Goal: Navigation & Orientation: Understand site structure

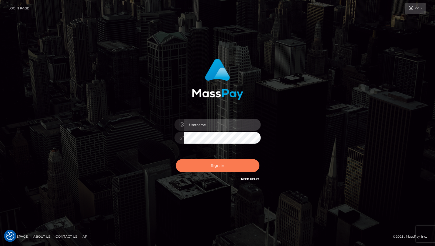
type input "cheli"
click at [195, 168] on button "Sign in" at bounding box center [218, 165] width 84 height 13
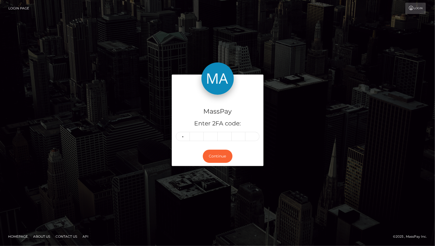
type input "9"
type input "2"
type input "5"
type input "9"
type input "2"
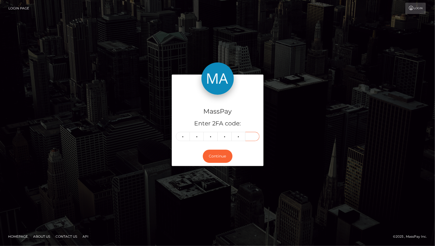
type input "7"
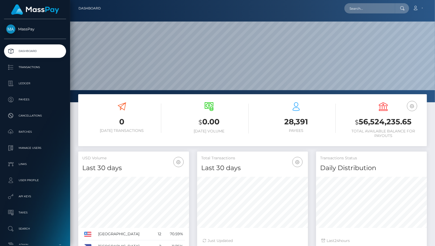
scroll to position [29, 0]
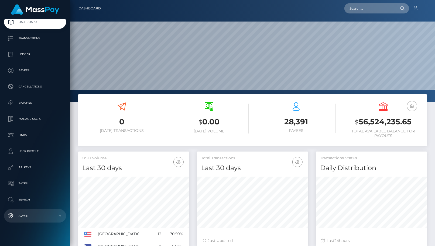
click at [36, 216] on p "Admin" at bounding box center [35, 216] width 58 height 8
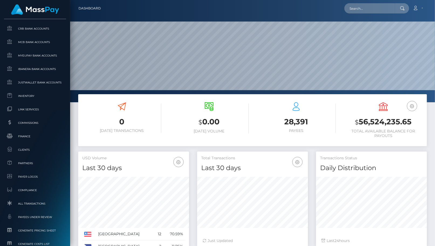
scroll to position [275, 0]
click at [31, 147] on span "Clients" at bounding box center [35, 149] width 58 height 6
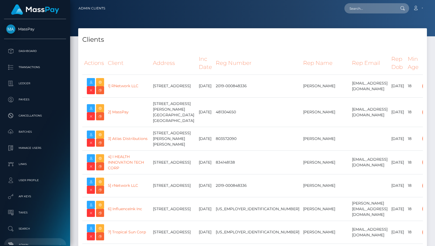
select select "223"
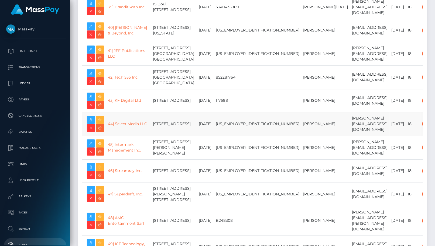
click at [133, 120] on td "44] Select Media LLC" at bounding box center [128, 124] width 45 height 24
click at [133, 122] on link "44] Select Media LLC" at bounding box center [127, 124] width 39 height 5
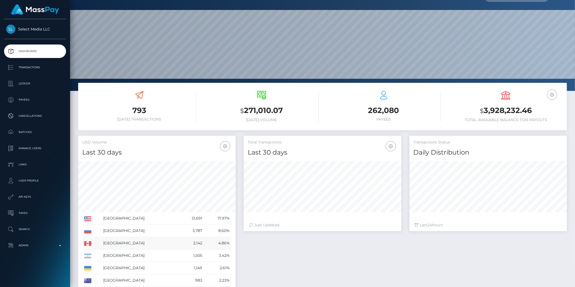
scroll to position [11, 0]
click at [31, 68] on p "Transactions" at bounding box center [35, 67] width 58 height 8
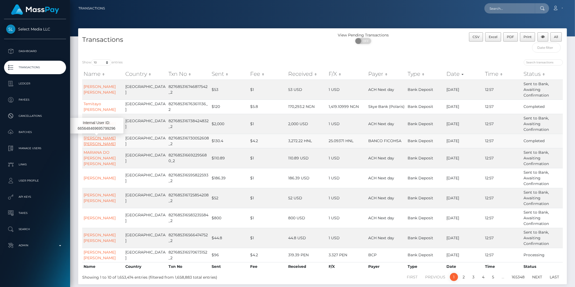
click at [99, 143] on link "Heidy Rosario Gavarrete Cantarero" at bounding box center [100, 141] width 32 height 11
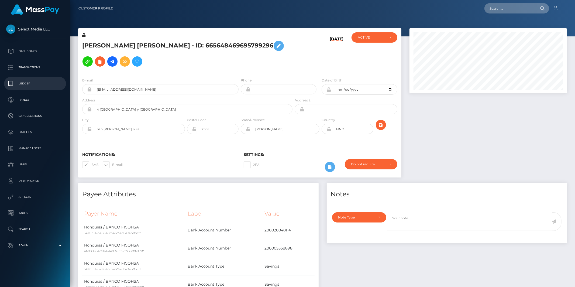
click at [24, 84] on p "Ledger" at bounding box center [35, 84] width 58 height 8
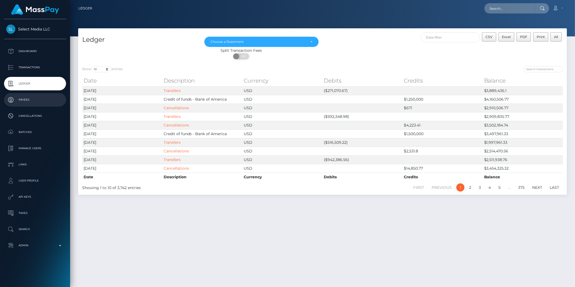
click at [26, 99] on p "Payees" at bounding box center [35, 100] width 58 height 8
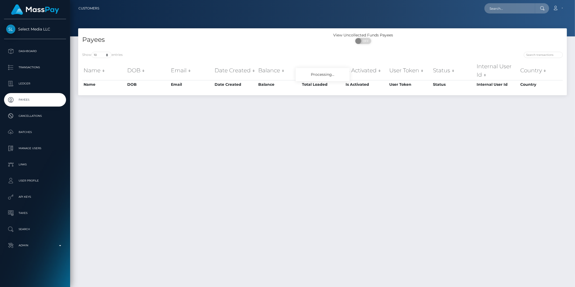
click at [26, 99] on p "Payees" at bounding box center [35, 100] width 58 height 8
click at [27, 116] on p "Cancellations" at bounding box center [35, 116] width 58 height 8
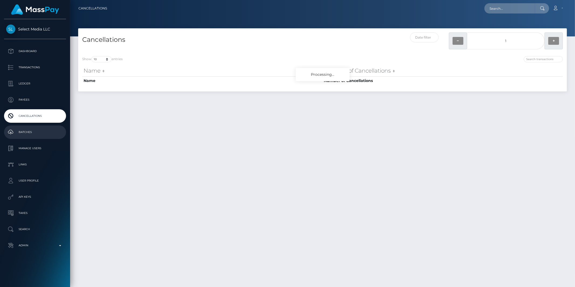
click at [27, 132] on p "Batches" at bounding box center [35, 132] width 58 height 8
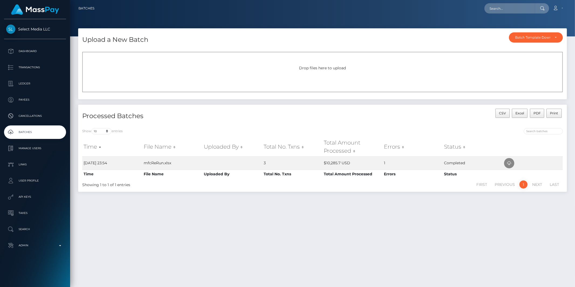
click at [25, 148] on p "Manage Users" at bounding box center [35, 148] width 58 height 8
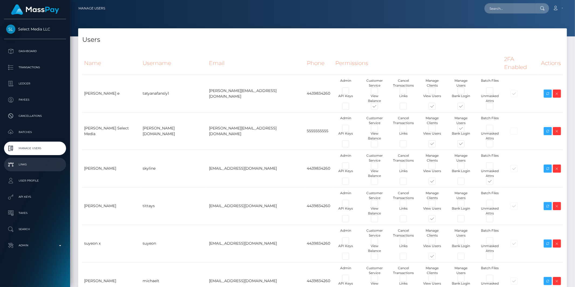
click at [26, 166] on p "Links" at bounding box center [35, 164] width 58 height 8
